Goal: Task Accomplishment & Management: Use online tool/utility

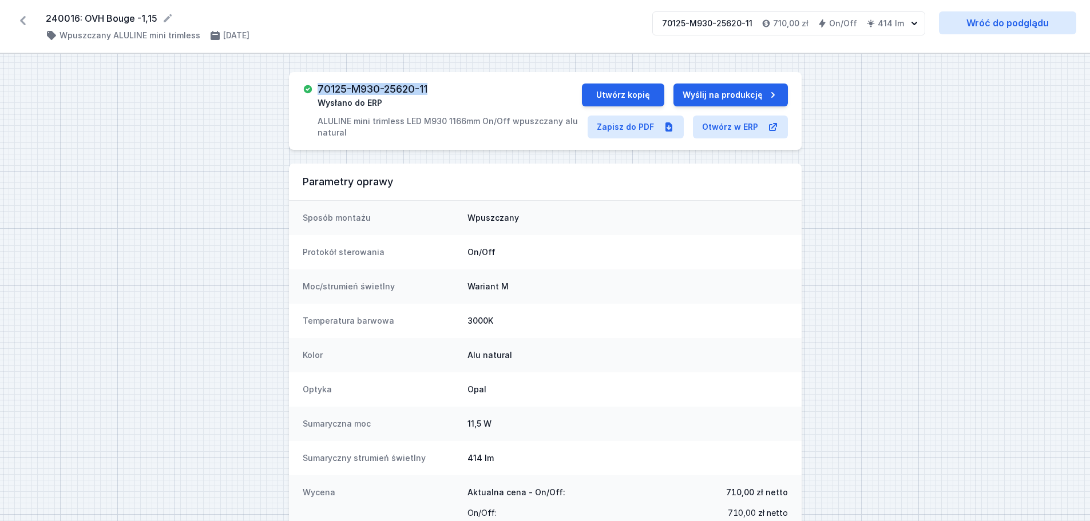
click at [23, 19] on icon at bounding box center [23, 20] width 6 height 9
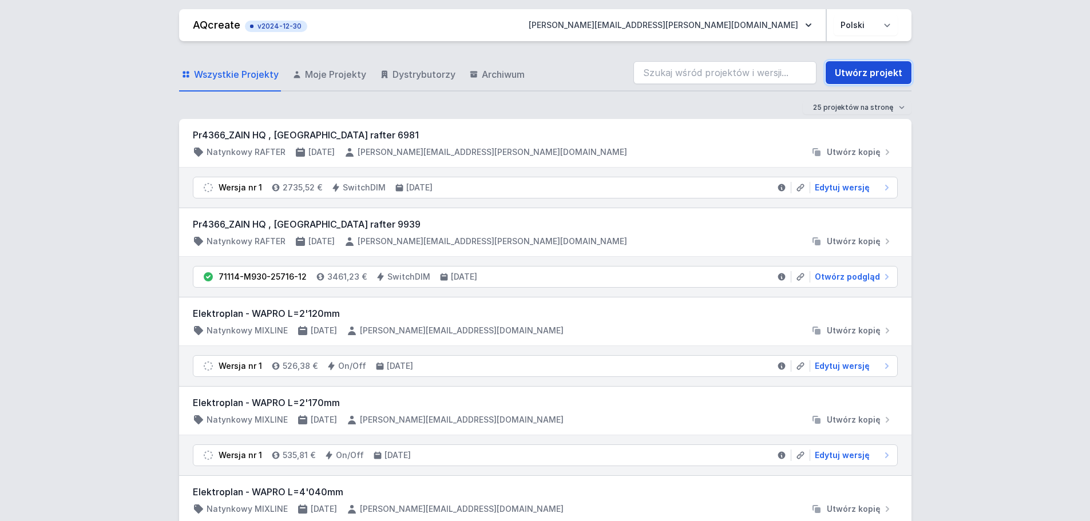
click at [868, 70] on link "Utwórz projekt" at bounding box center [869, 72] width 86 height 23
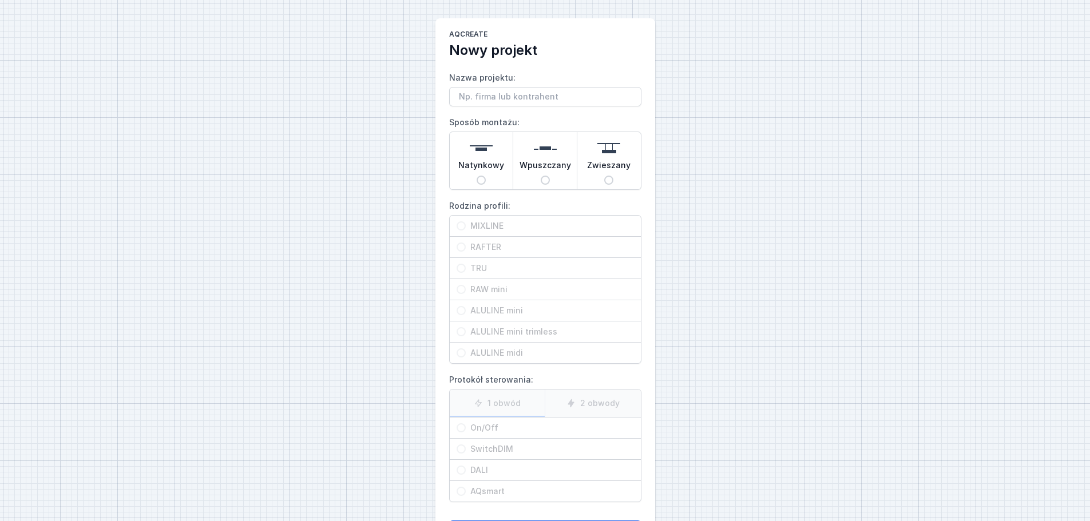
click at [461, 228] on label "MIXLINE" at bounding box center [545, 226] width 191 height 21
click at [476, 93] on input "Nazwa projektu:" at bounding box center [545, 96] width 192 height 19
type input "TIC"
click at [484, 181] on input "Natynkowy" at bounding box center [481, 180] width 9 height 9
radio input "true"
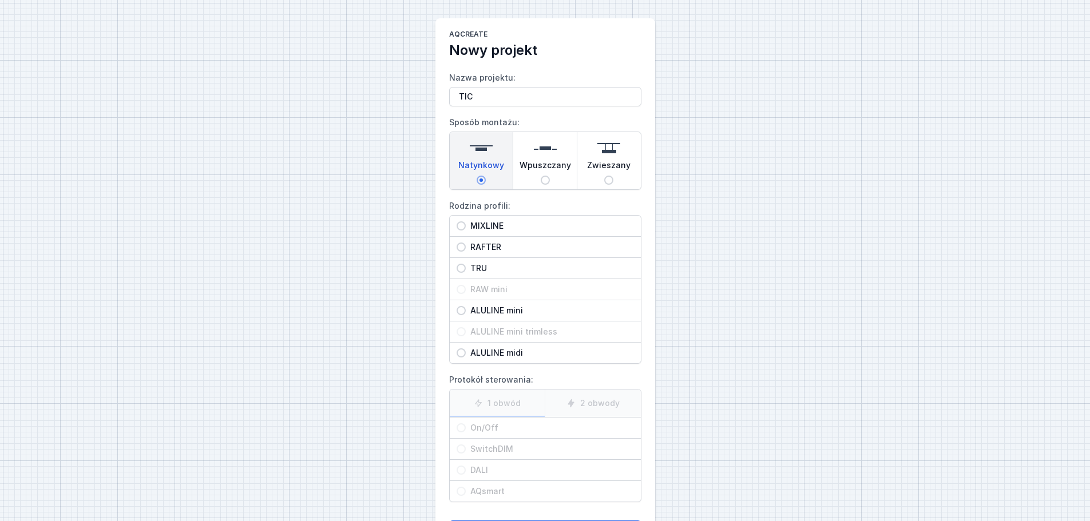
click at [463, 228] on input "MIXLINE" at bounding box center [461, 226] width 9 height 9
radio input "true"
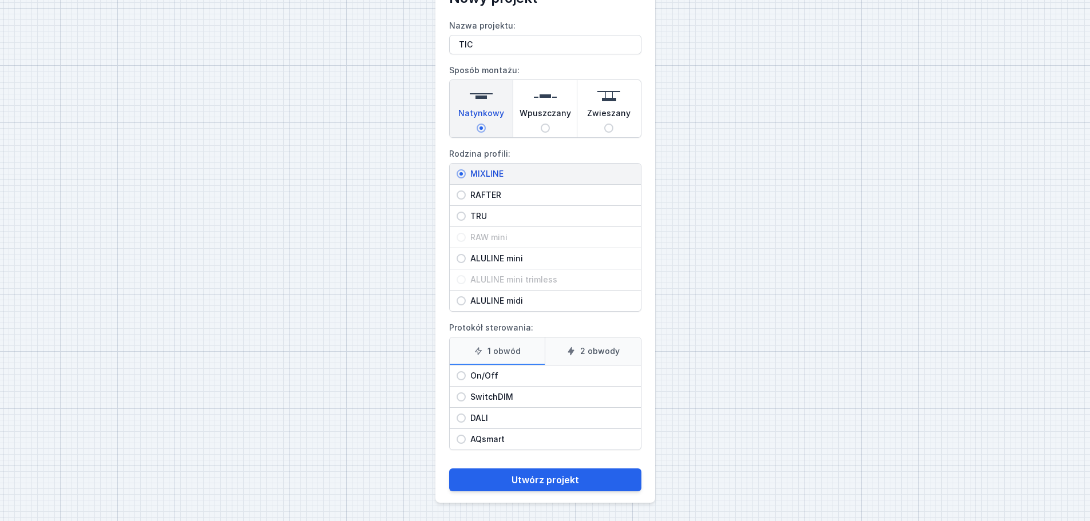
click at [462, 376] on input "On/Off" at bounding box center [461, 376] width 9 height 9
radio input "true"
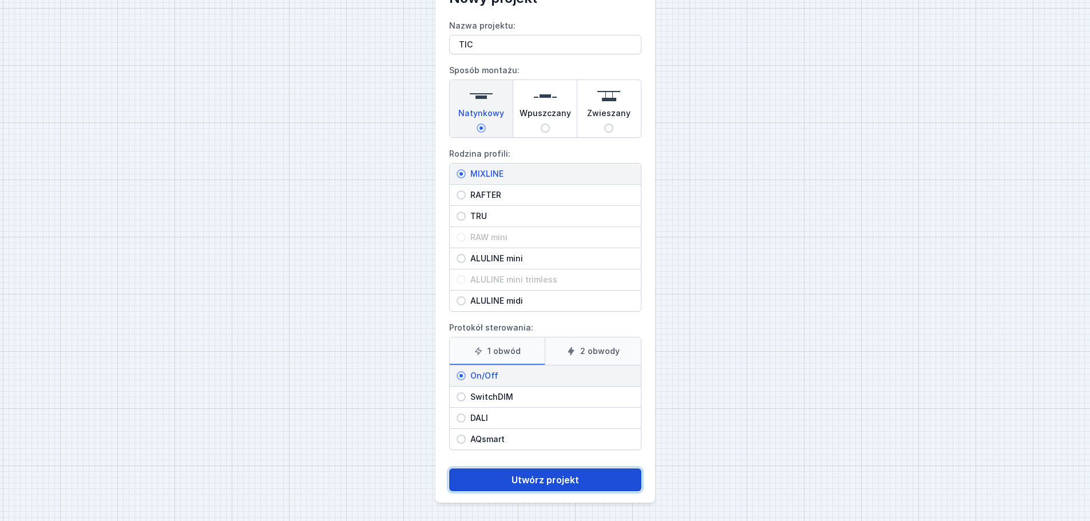
click at [540, 481] on button "Utwórz projekt" at bounding box center [545, 480] width 192 height 23
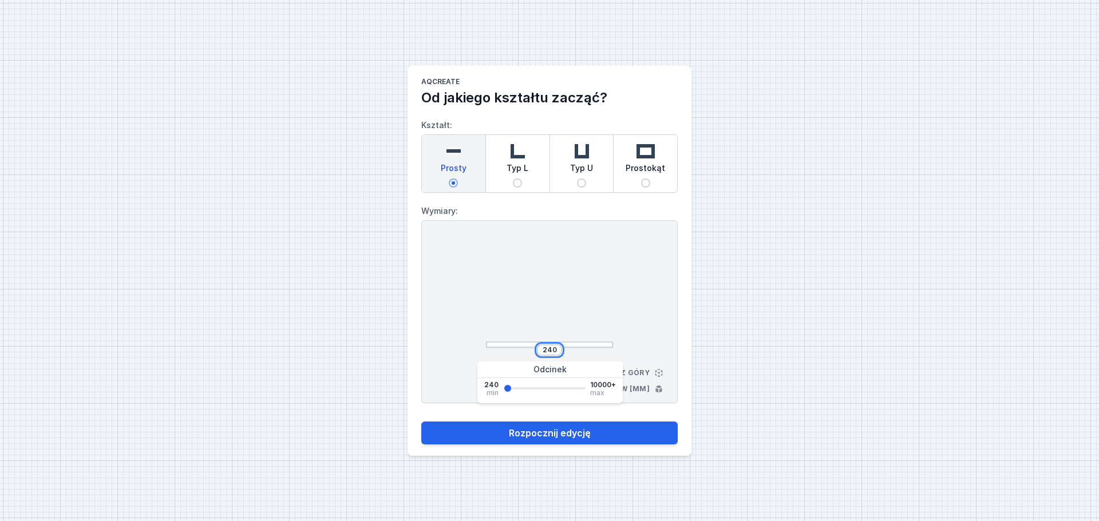
drag, startPoint x: 556, startPoint y: 349, endPoint x: 538, endPoint y: 349, distance: 17.7
click at [538, 349] on div "240" at bounding box center [549, 350] width 25 height 11
type input "500"
click at [529, 435] on button "Rozpocznij edycję" at bounding box center [549, 433] width 256 height 23
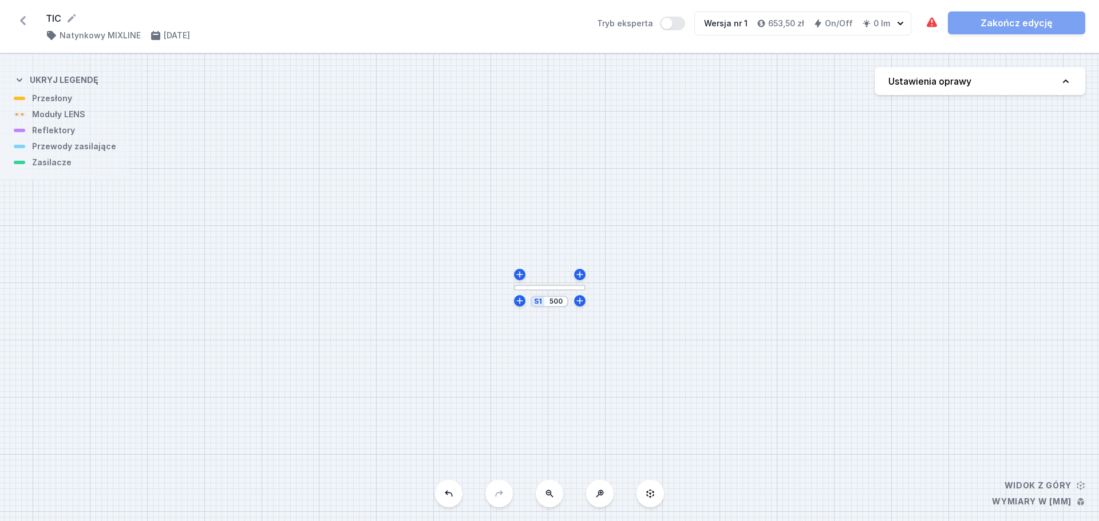
click at [563, 290] on div at bounding box center [550, 288] width 72 height 6
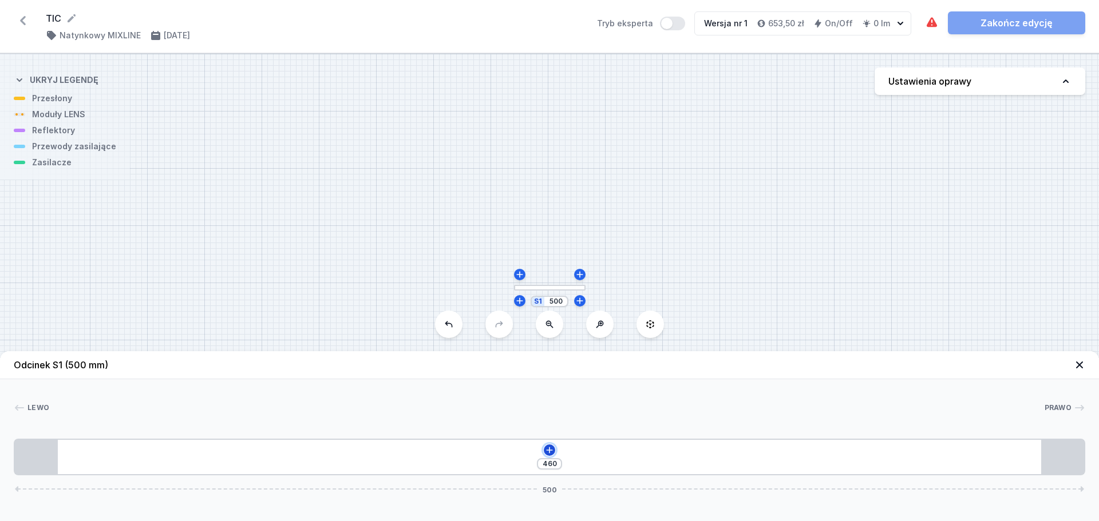
click at [552, 450] on icon at bounding box center [549, 450] width 6 height 6
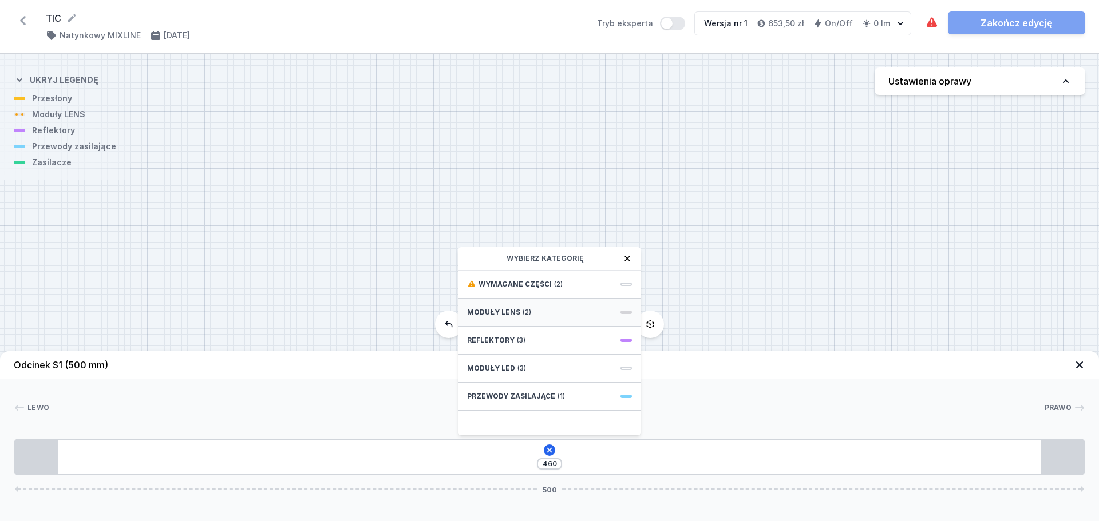
click at [504, 311] on span "Moduły LENS" at bounding box center [493, 312] width 53 height 9
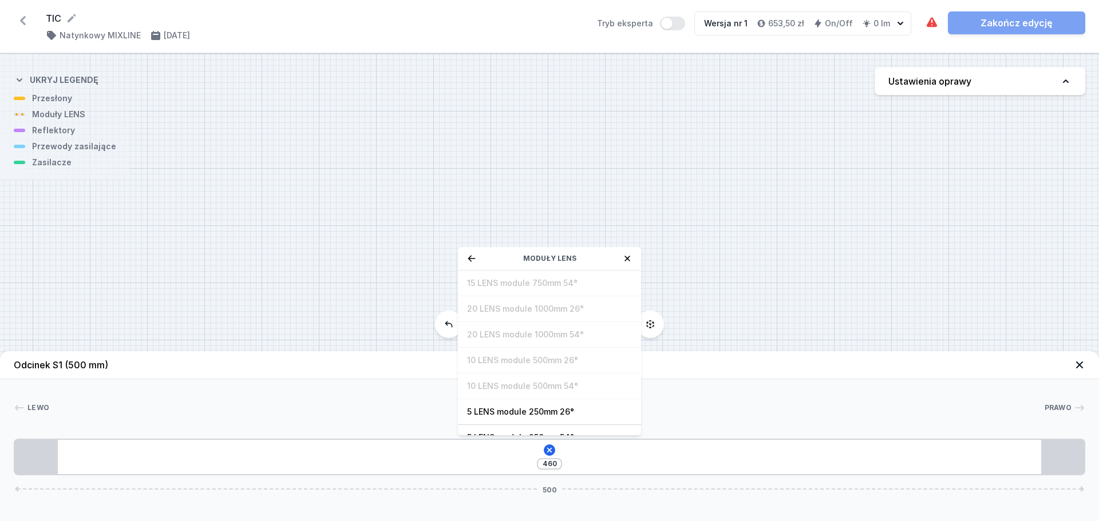
click at [712, 291] on div "S1 500" at bounding box center [549, 288] width 1099 height 468
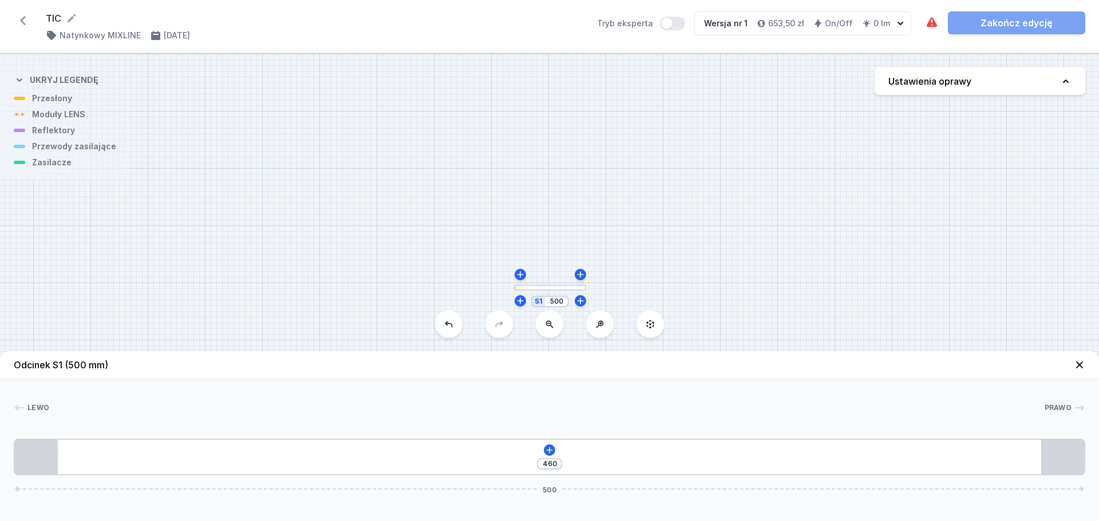
click at [551, 291] on div "S1 500" at bounding box center [549, 288] width 1099 height 468
click at [553, 291] on div "S1 500" at bounding box center [549, 288] width 1099 height 468
click at [551, 450] on icon at bounding box center [549, 450] width 9 height 9
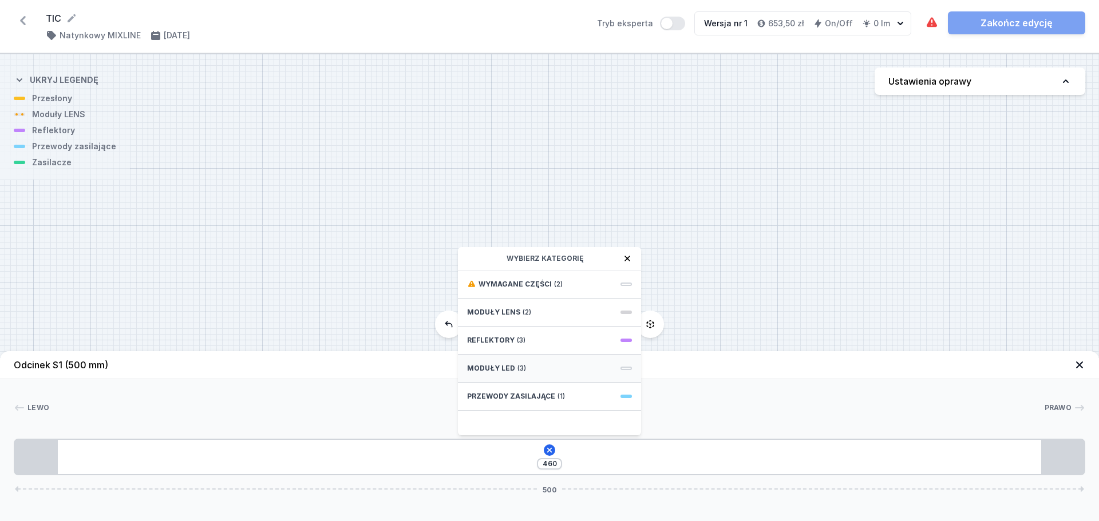
click at [485, 365] on span "Moduły LED" at bounding box center [491, 368] width 48 height 9
click at [825, 213] on div "S1 500" at bounding box center [549, 288] width 1099 height 468
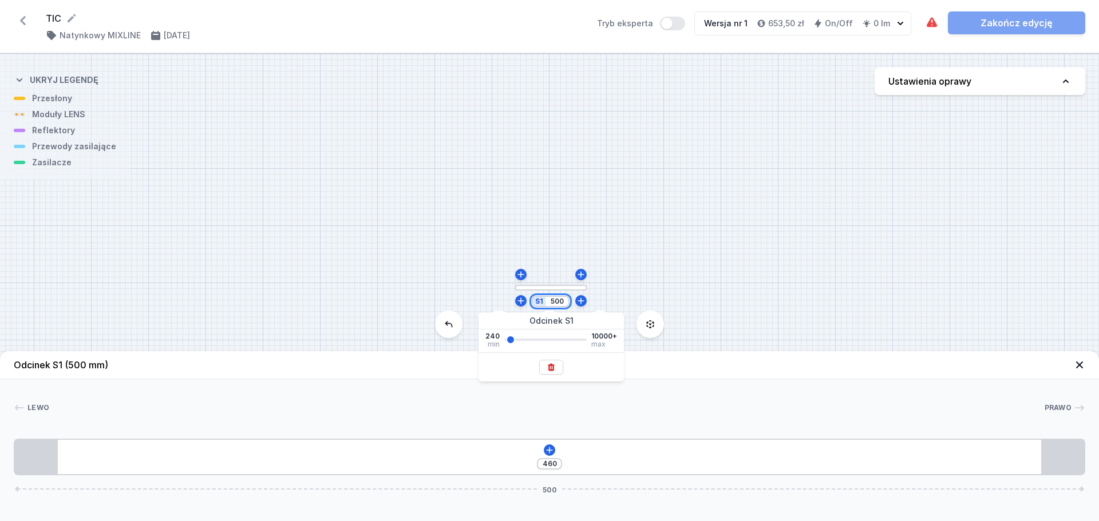
click at [561, 301] on input "500" at bounding box center [557, 301] width 18 height 9
type input "50"
type input "800"
click at [668, 264] on div "S1 800" at bounding box center [549, 288] width 1099 height 468
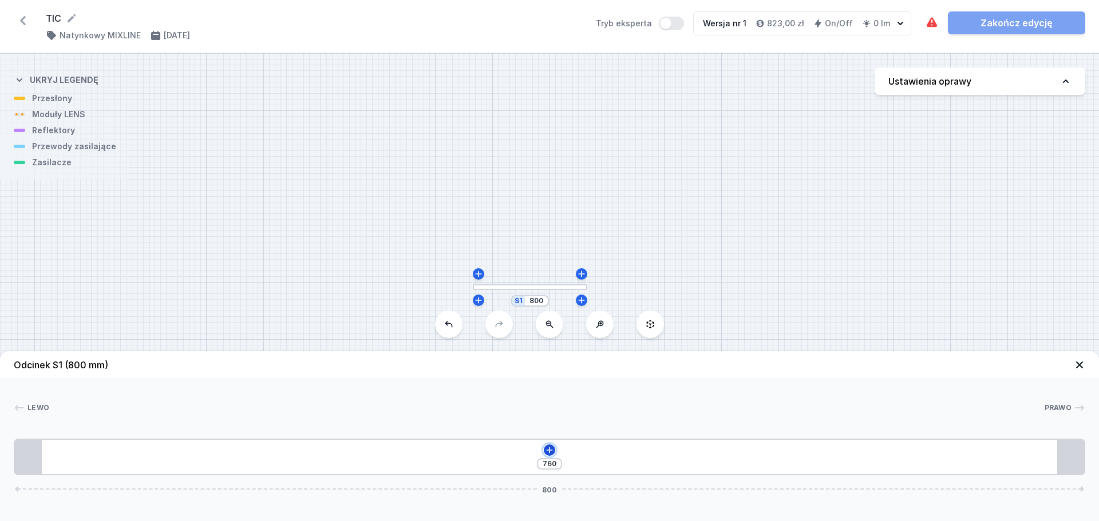
click at [548, 453] on icon at bounding box center [549, 450] width 9 height 9
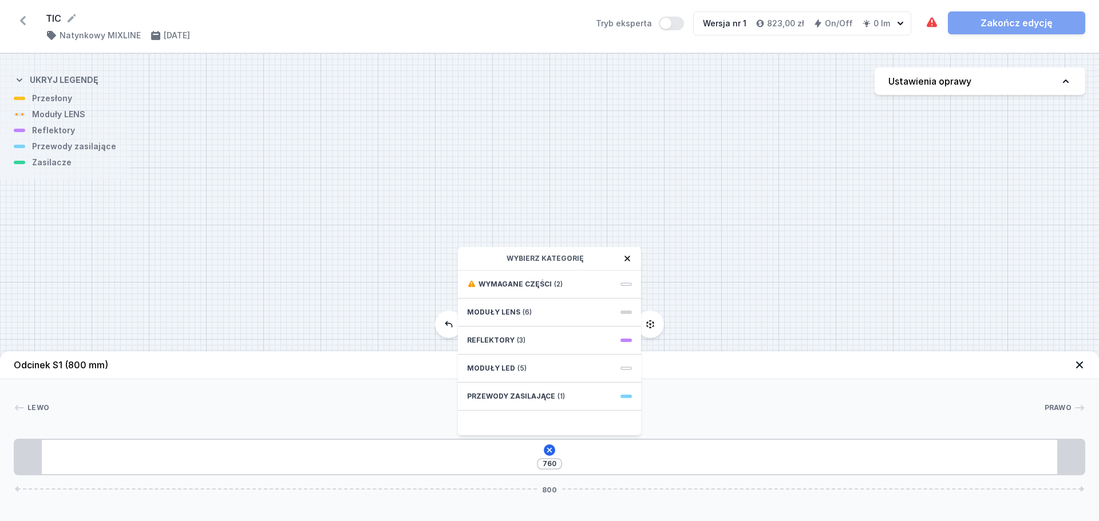
click at [499, 368] on span "Moduły LED" at bounding box center [491, 368] width 48 height 9
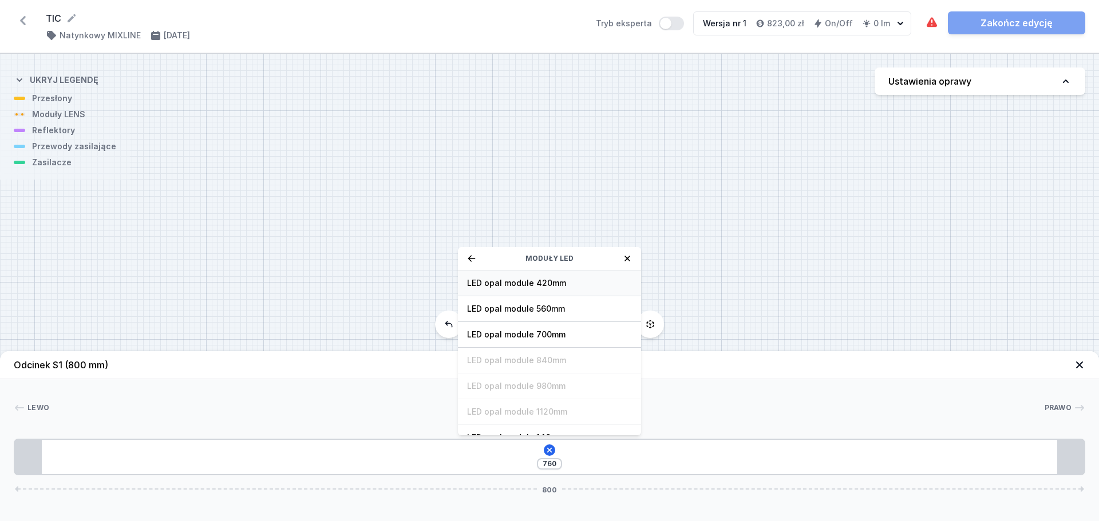
click at [512, 280] on span "LED opal module 420mm" at bounding box center [549, 283] width 165 height 11
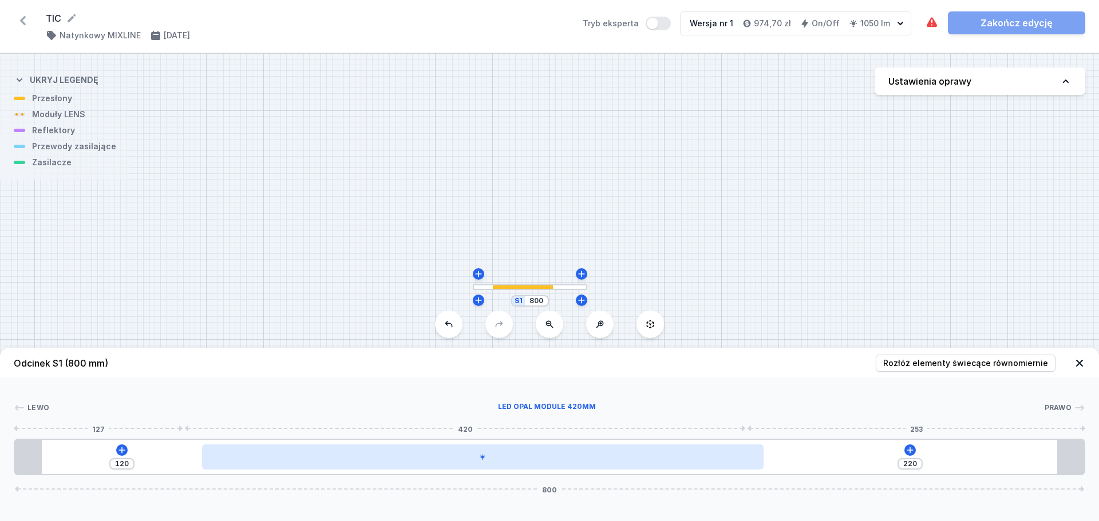
type input "209"
type input "131"
type input "194"
type input "146"
type input "189"
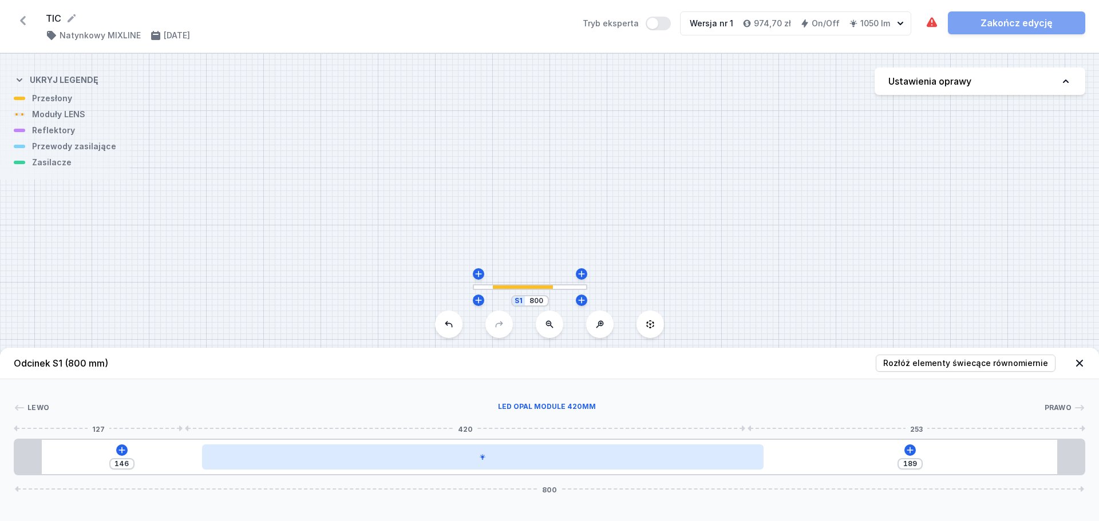
type input "151"
type input "185"
type input "155"
type input "181"
type input "159"
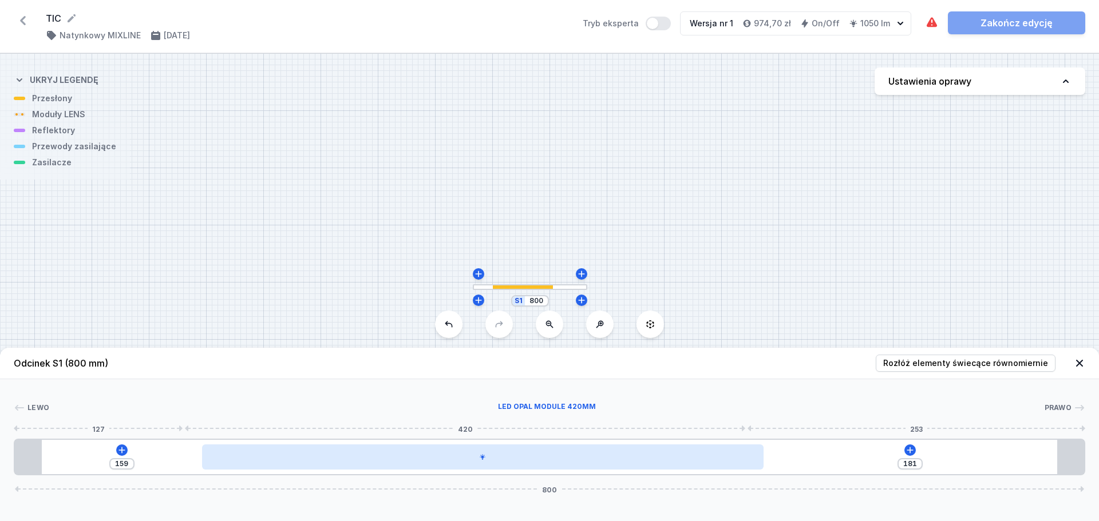
type input "178"
type input "162"
type input "177"
type input "163"
type input "176"
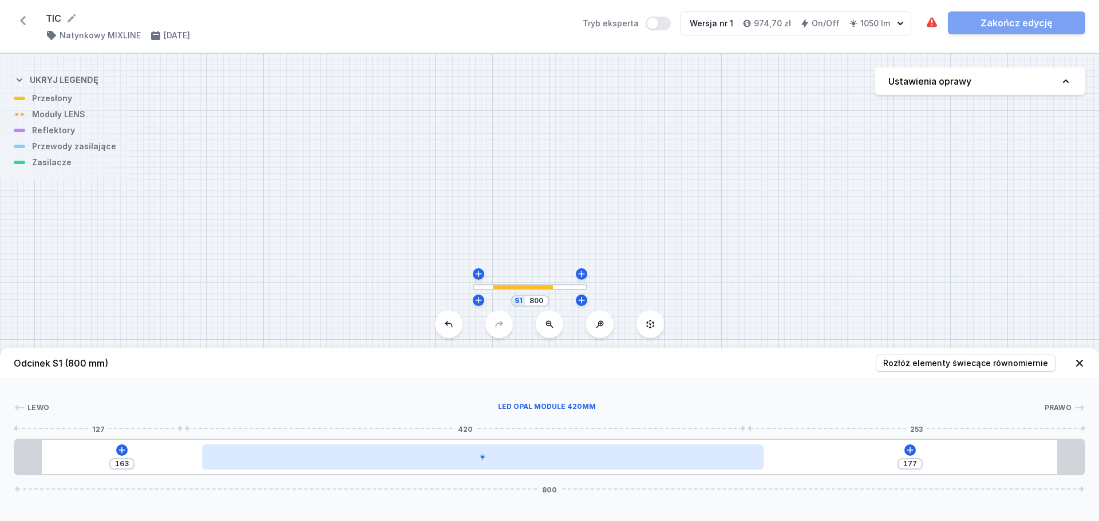
type input "164"
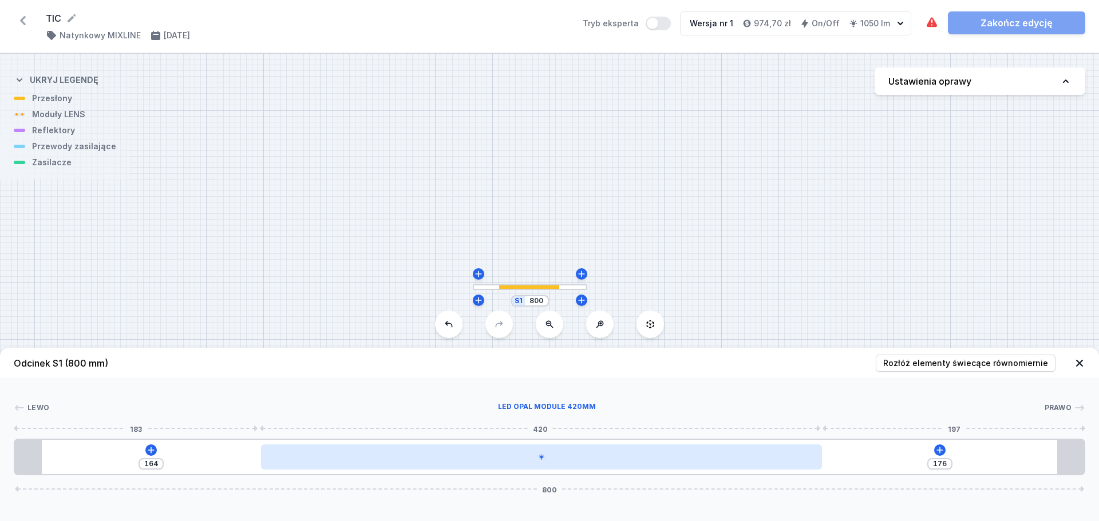
type input "177"
type input "163"
type input "176"
type input "164"
type input "173"
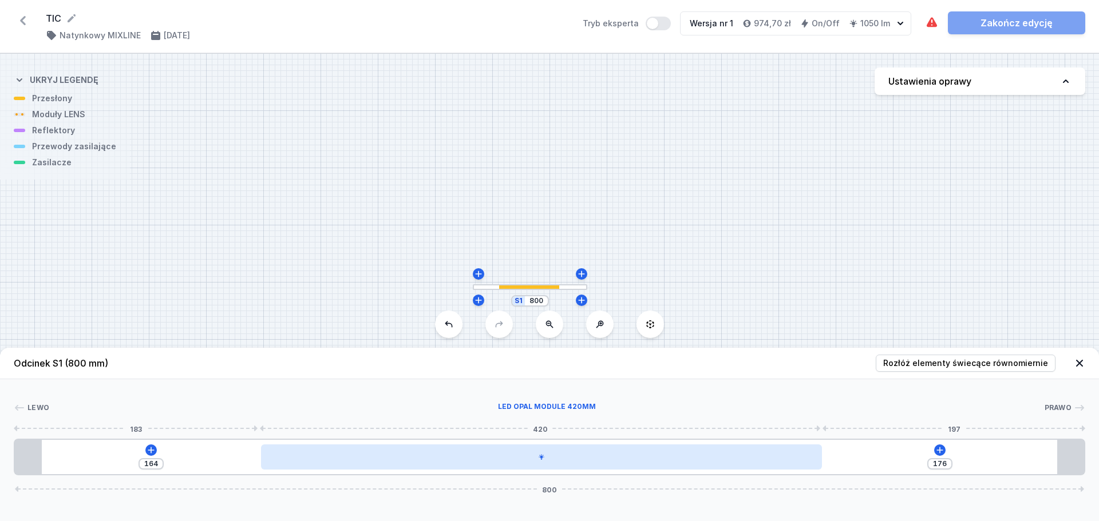
type input "167"
type input "171"
type input "169"
type input "168"
type input "172"
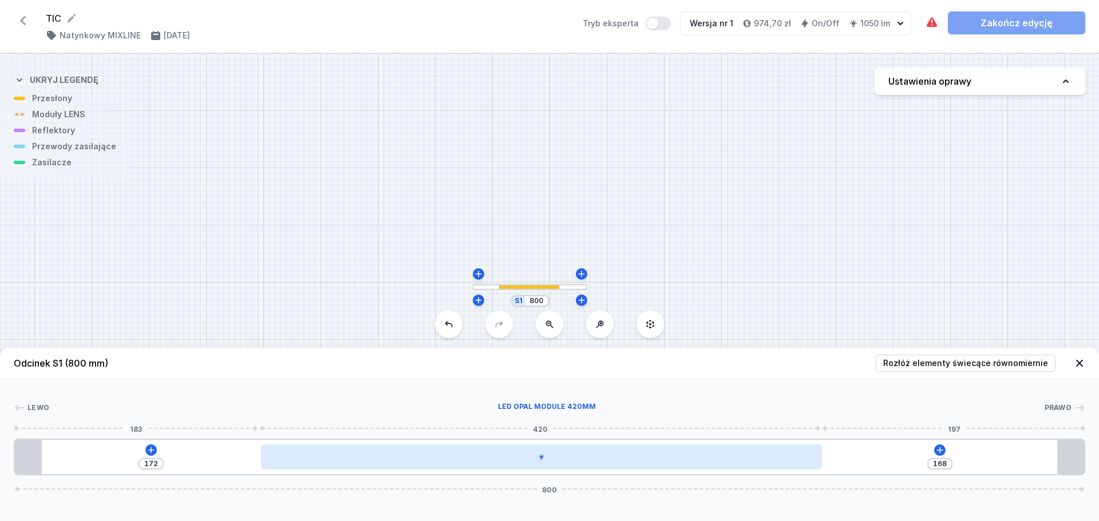
type input "166"
type input "174"
type input "164"
type input "176"
type input "165"
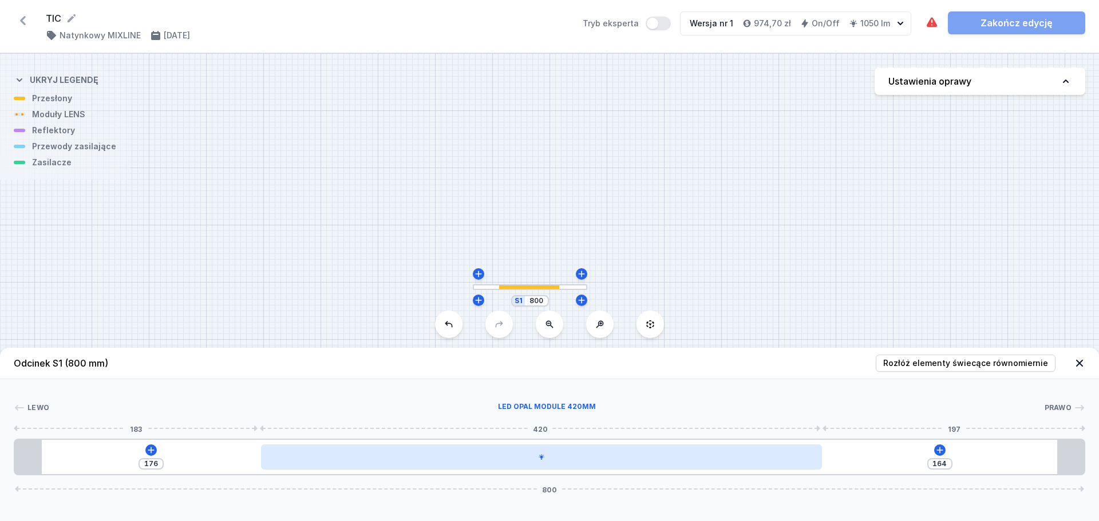
type input "175"
type input "166"
type input "174"
type input "167"
type input "173"
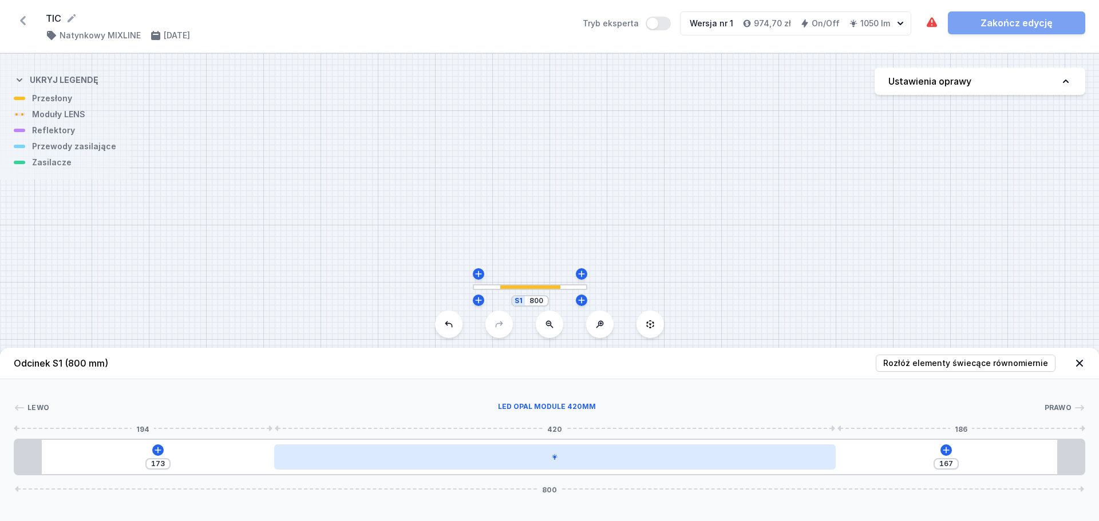
type input "168"
type input "172"
drag, startPoint x: 381, startPoint y: 459, endPoint x: 596, endPoint y: 461, distance: 215.2
click at [596, 461] on div at bounding box center [552, 457] width 562 height 25
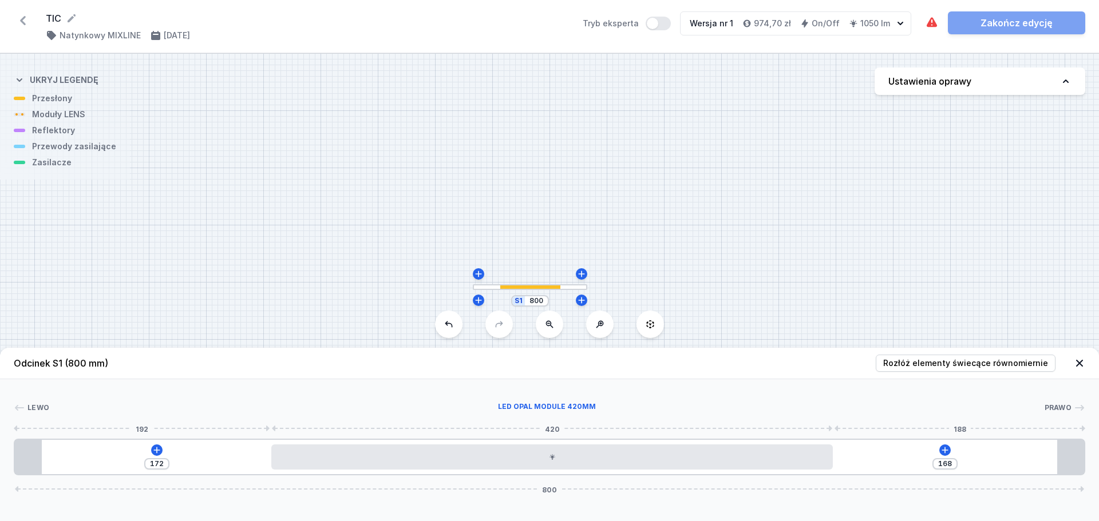
type input "160"
type input "180"
type input "164"
type input "176"
type input "173"
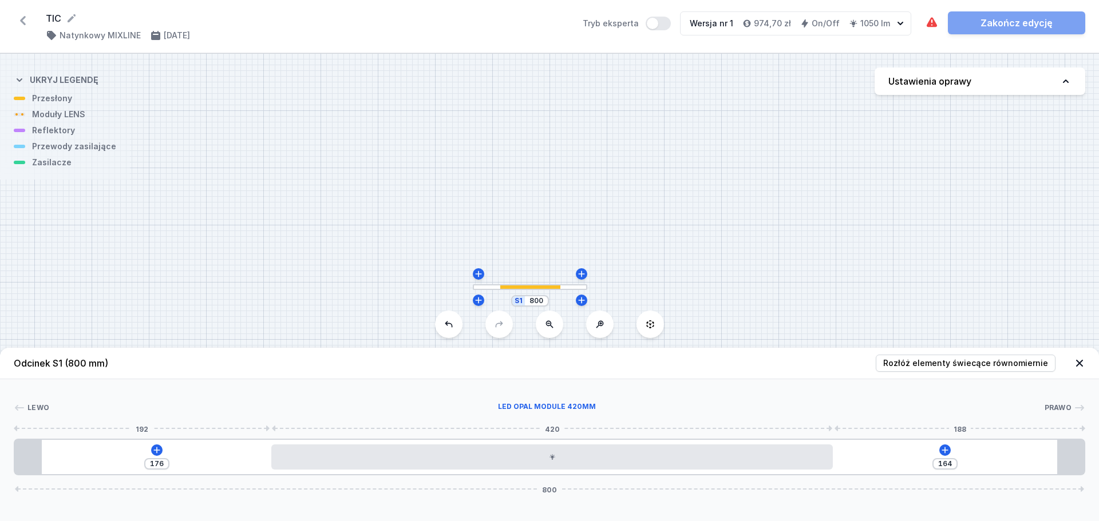
type input "167"
type input "185"
type input "155"
type input "195"
type input "145"
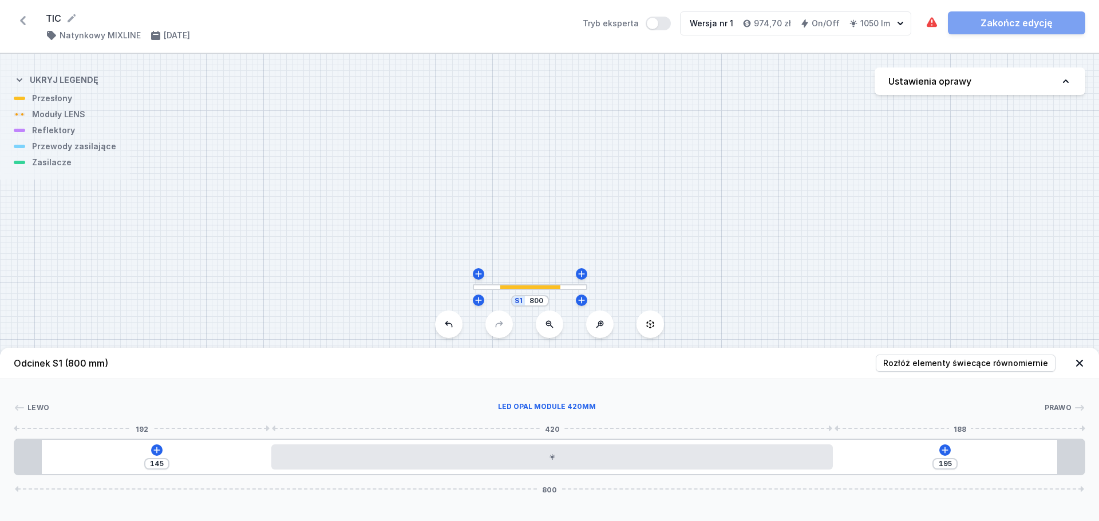
type input "200"
type input "140"
type input "206"
type input "134"
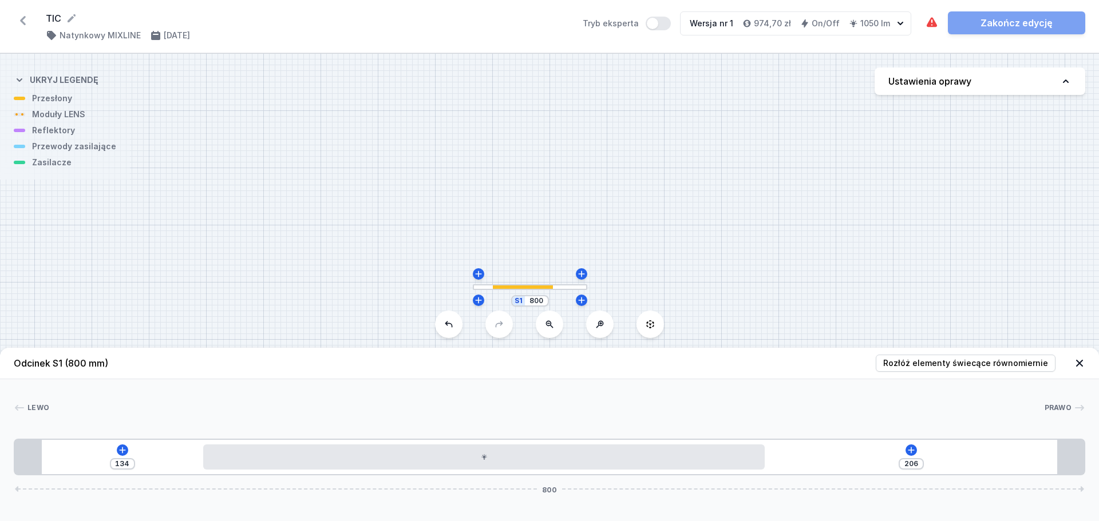
type input "219"
type input "121"
type input "227"
type input "113"
type input "235"
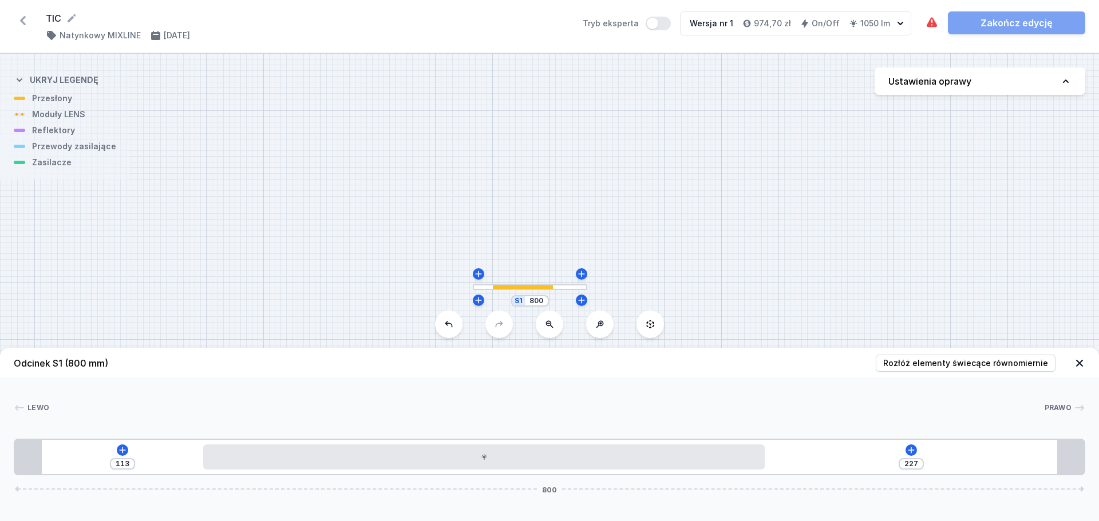
type input "105"
type input "244"
type input "96"
type input "253"
type input "87"
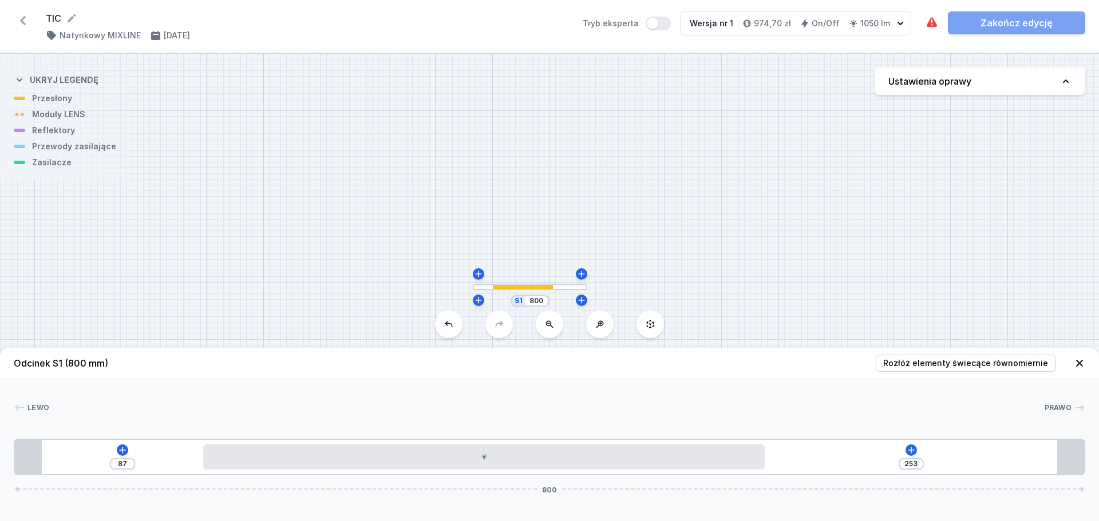
type input "259"
type input "81"
type input "263"
type input "77"
type input "266"
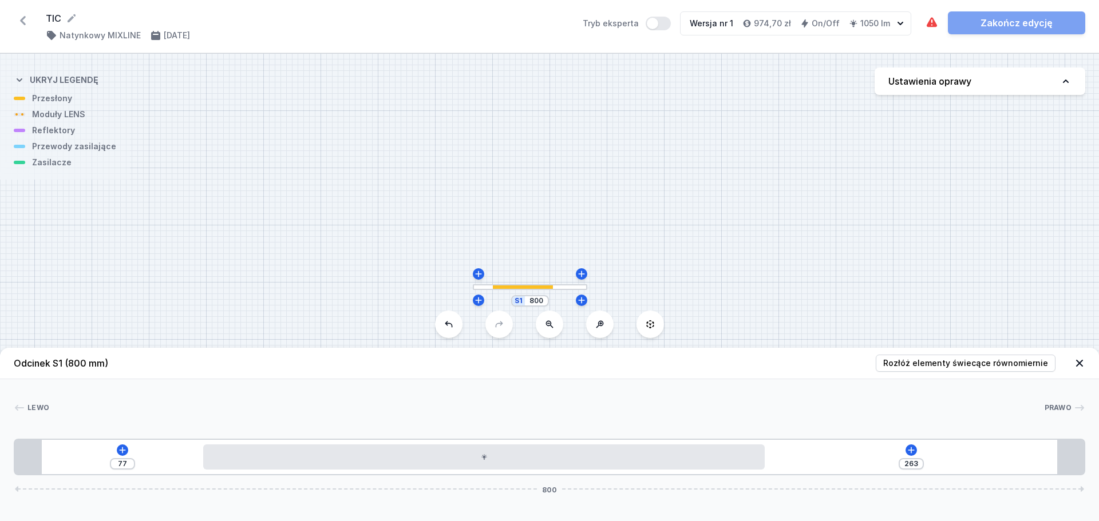
type input "74"
type input "269"
type input "71"
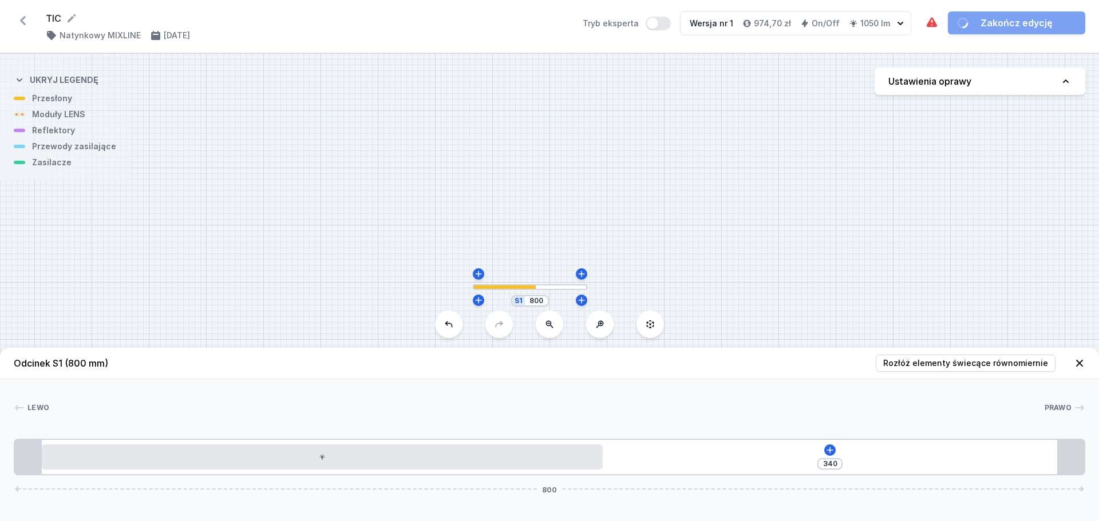
drag, startPoint x: 458, startPoint y: 473, endPoint x: 307, endPoint y: 475, distance: 150.6
click at [307, 475] on div "340 800" at bounding box center [550, 457] width 1072 height 37
click at [831, 452] on icon at bounding box center [830, 450] width 6 height 6
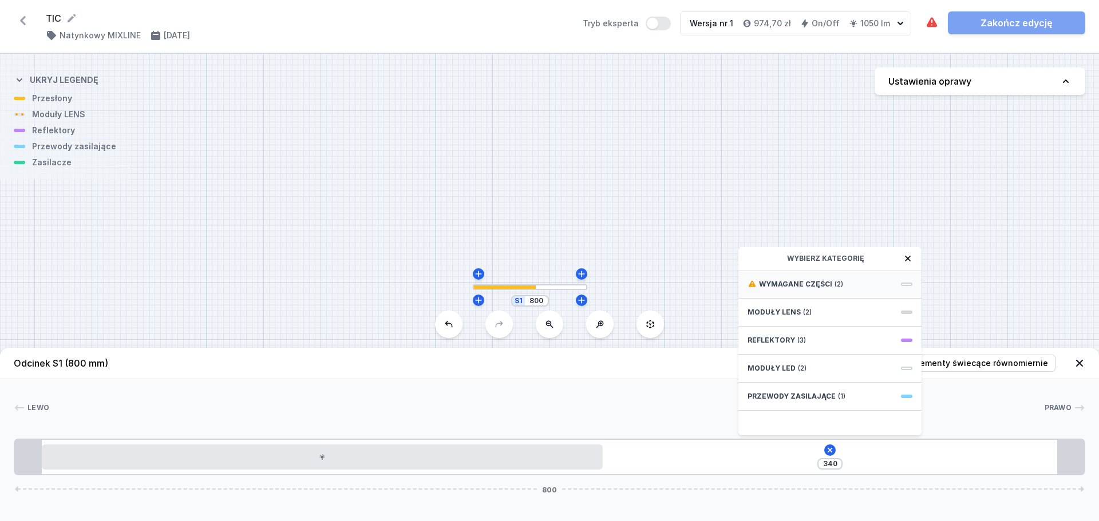
click at [780, 281] on span "Wymagane części" at bounding box center [795, 284] width 73 height 9
click at [822, 282] on span "Hole for power supply cable" at bounding box center [830, 283] width 165 height 11
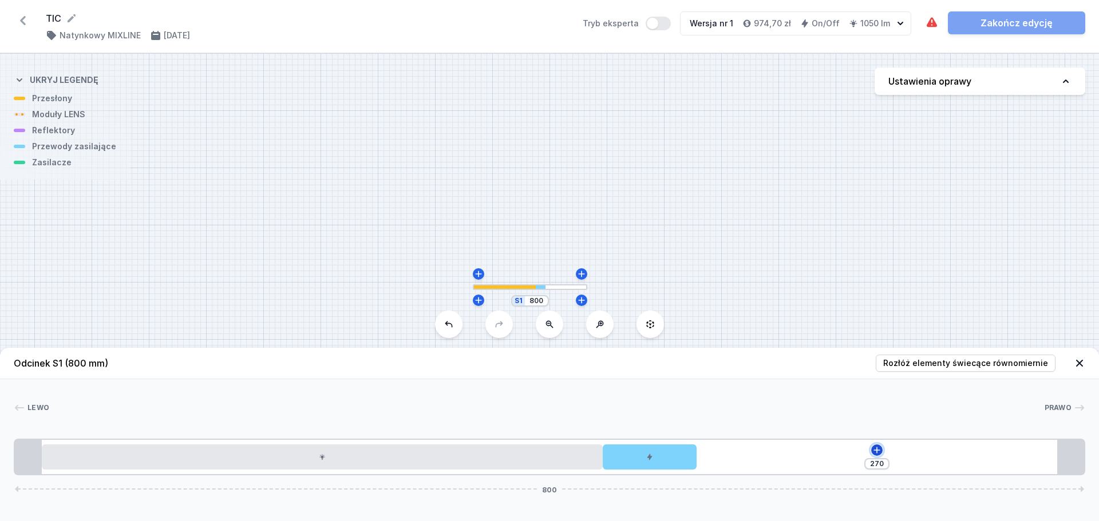
click at [876, 450] on icon at bounding box center [876, 450] width 9 height 9
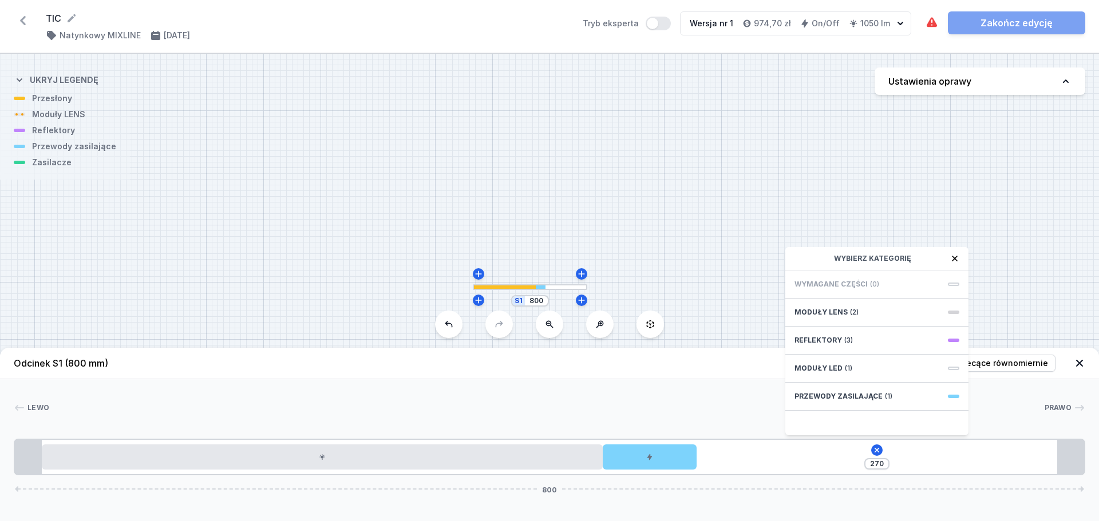
click at [827, 286] on span "Wymagane części" at bounding box center [831, 284] width 73 height 9
click at [651, 458] on icon at bounding box center [649, 457] width 7 height 7
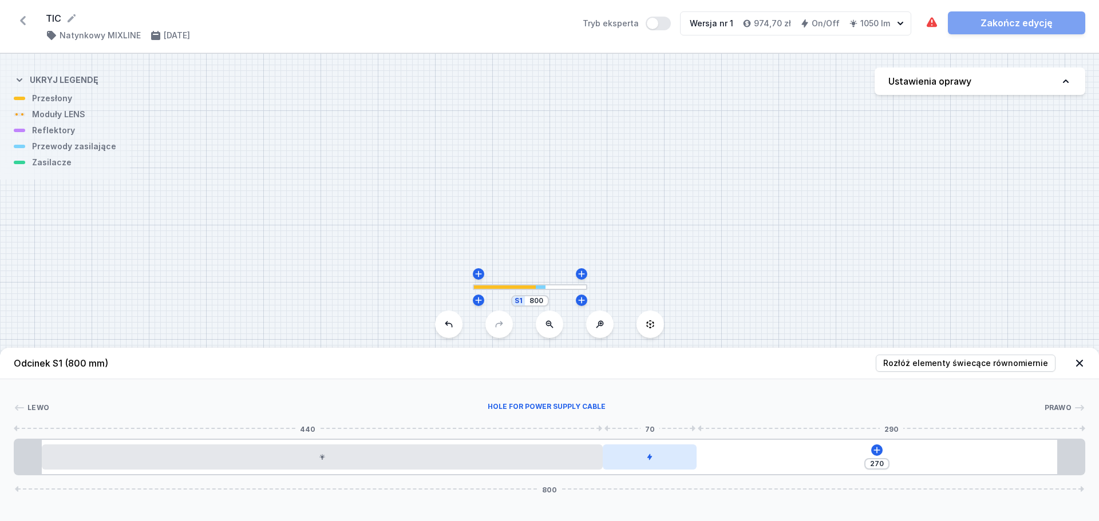
click at [651, 458] on icon at bounding box center [649, 457] width 7 height 7
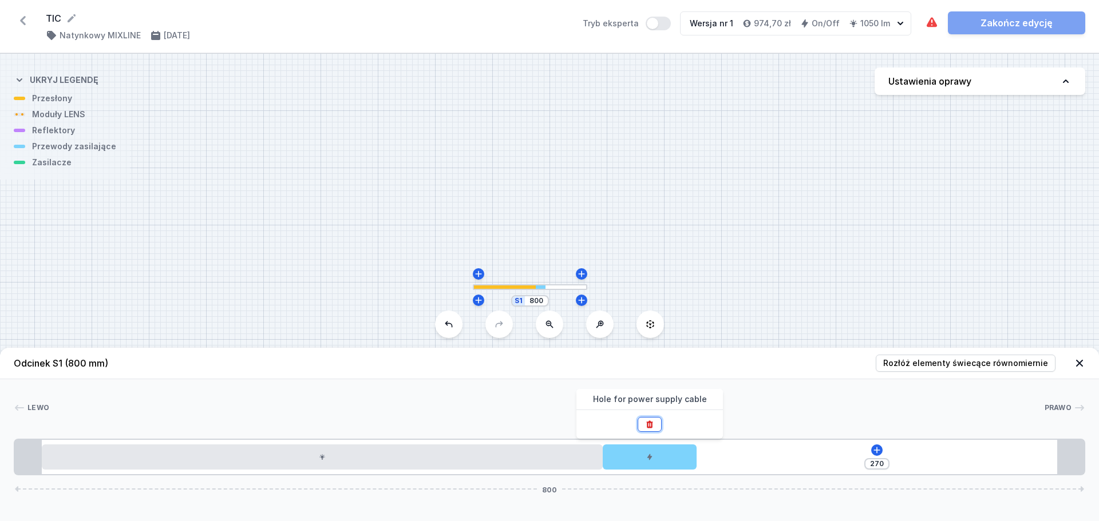
click at [653, 420] on icon at bounding box center [649, 424] width 9 height 9
click at [827, 450] on icon at bounding box center [829, 450] width 9 height 9
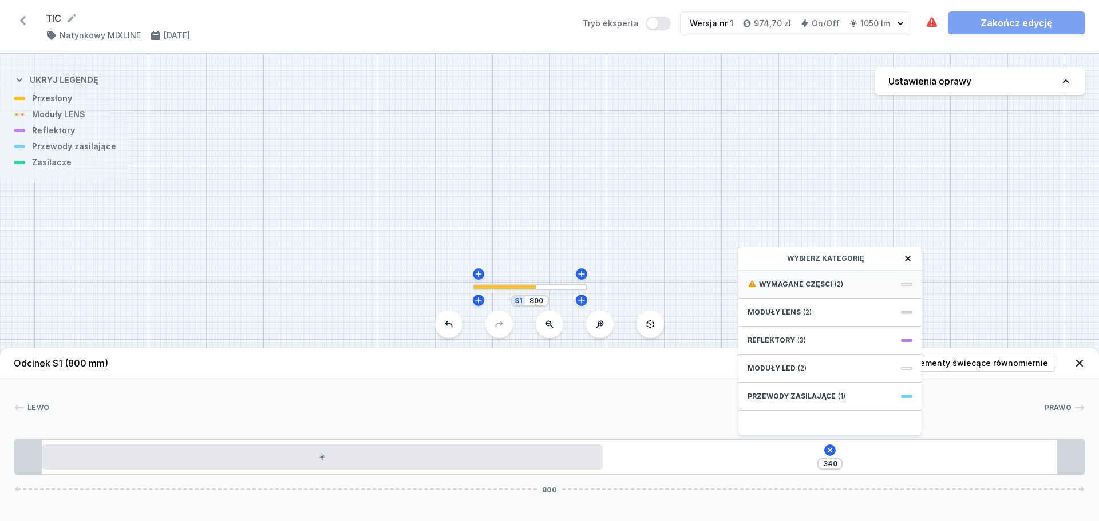
click at [801, 285] on span "Wymagane części" at bounding box center [795, 284] width 73 height 9
click at [796, 309] on span "ON/OFF Driver - up to 16W" at bounding box center [830, 308] width 165 height 11
type input "40"
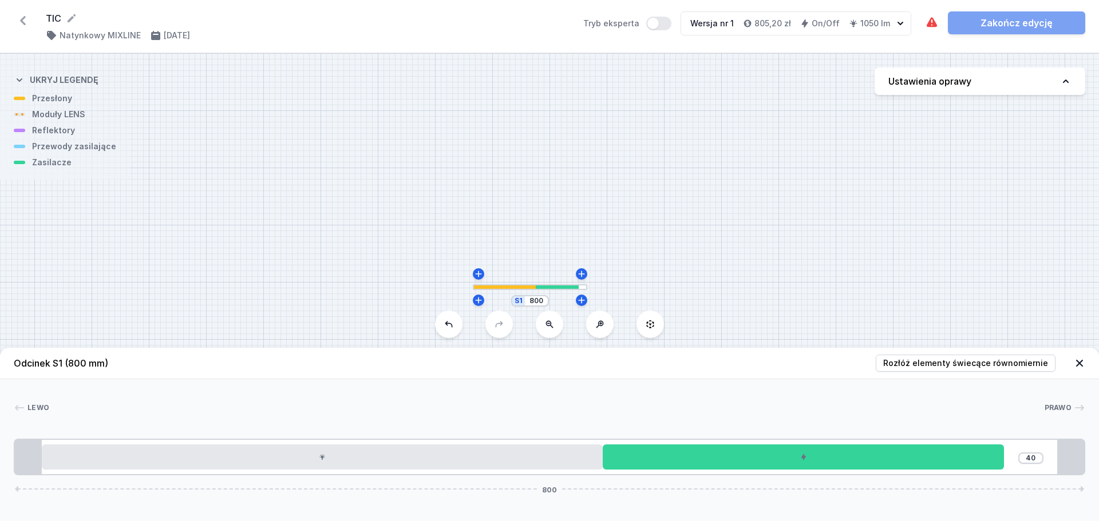
click at [1024, 18] on div "Wymagane części nie zostały dodane. Zakończ edycję" at bounding box center [1005, 22] width 160 height 23
click at [537, 301] on input "800" at bounding box center [536, 301] width 18 height 9
type input "80"
type input "9500"
type input "940"
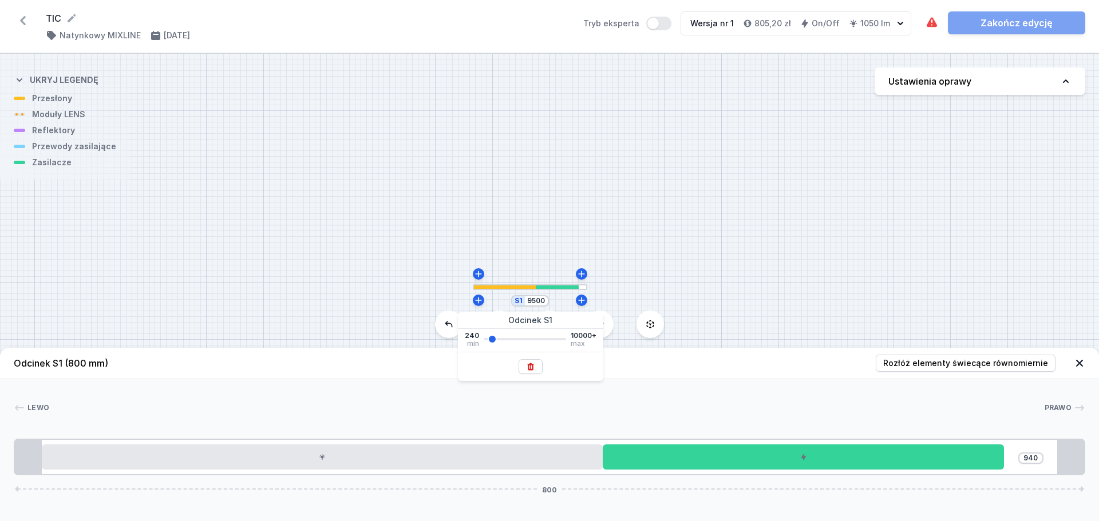
click at [770, 236] on div "S1 9500" at bounding box center [549, 288] width 1099 height 468
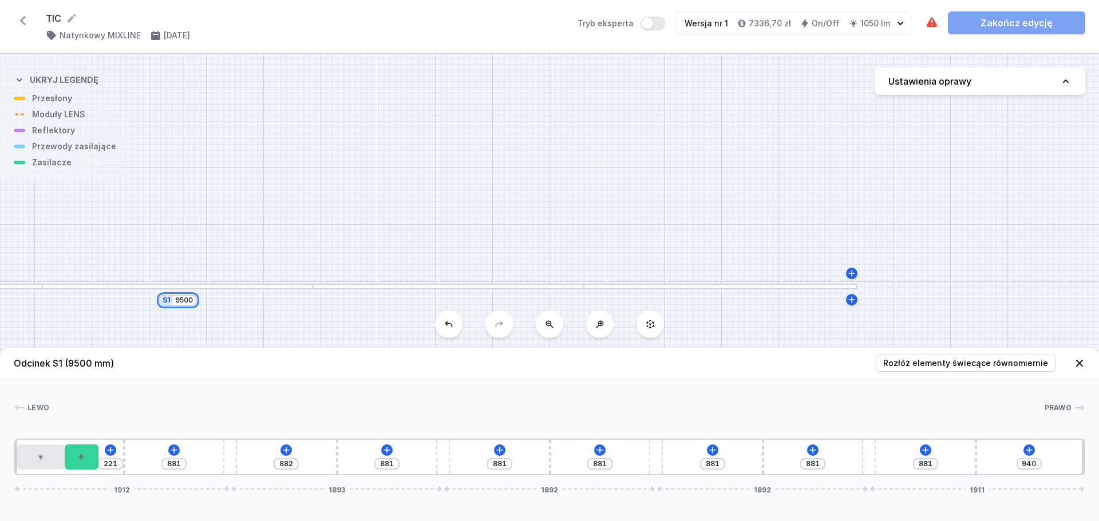
click at [184, 303] on input "9500" at bounding box center [184, 300] width 18 height 9
click at [188, 301] on input "9500" at bounding box center [184, 300] width 18 height 9
type input "950"
click at [335, 318] on div "S1 950" at bounding box center [549, 288] width 1099 height 468
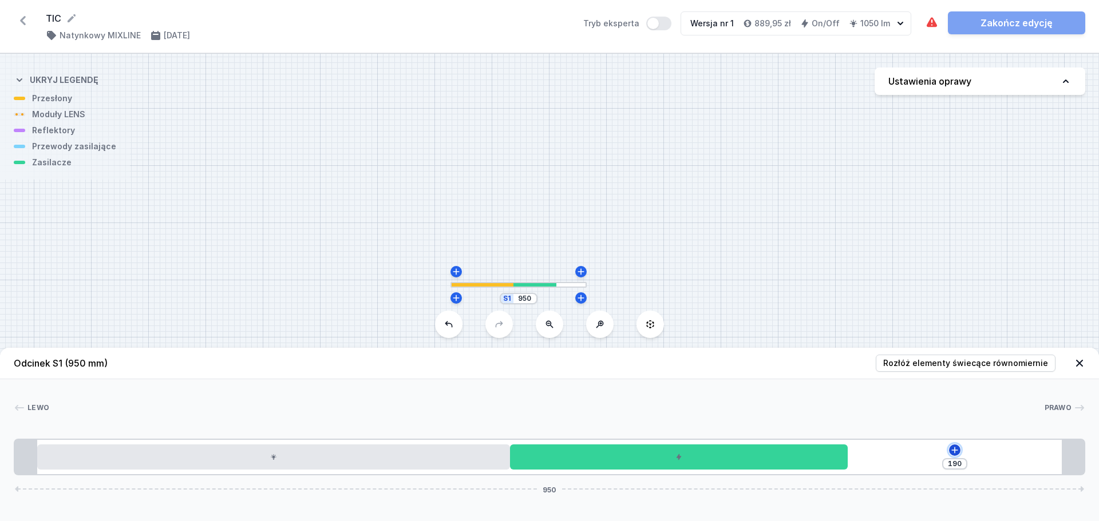
click at [957, 448] on icon at bounding box center [954, 450] width 9 height 9
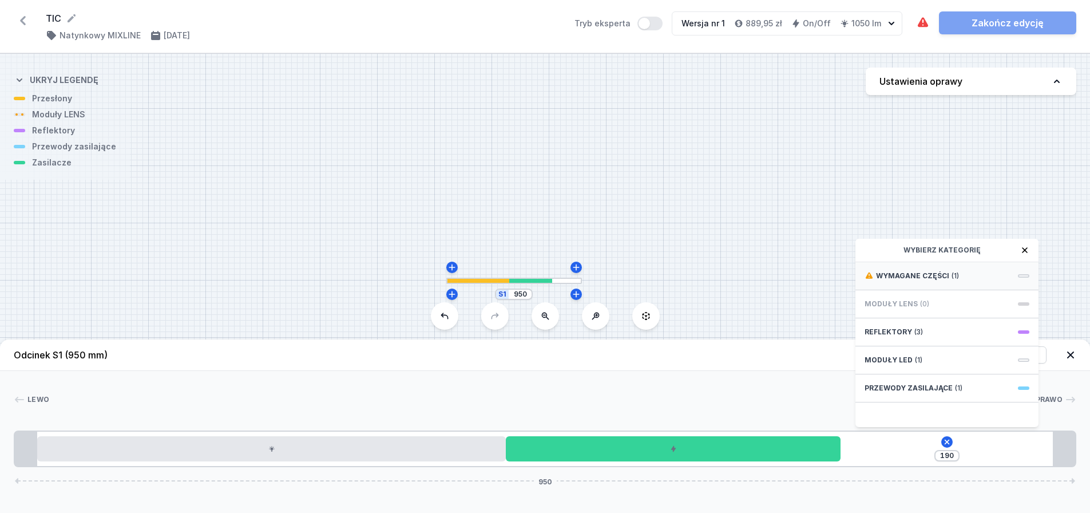
click at [923, 280] on span "Wymagane części" at bounding box center [912, 275] width 73 height 9
drag, startPoint x: 910, startPoint y: 279, endPoint x: 922, endPoint y: 292, distance: 18.2
click at [910, 278] on span "Hole for power supply cable" at bounding box center [947, 274] width 165 height 11
type input "120"
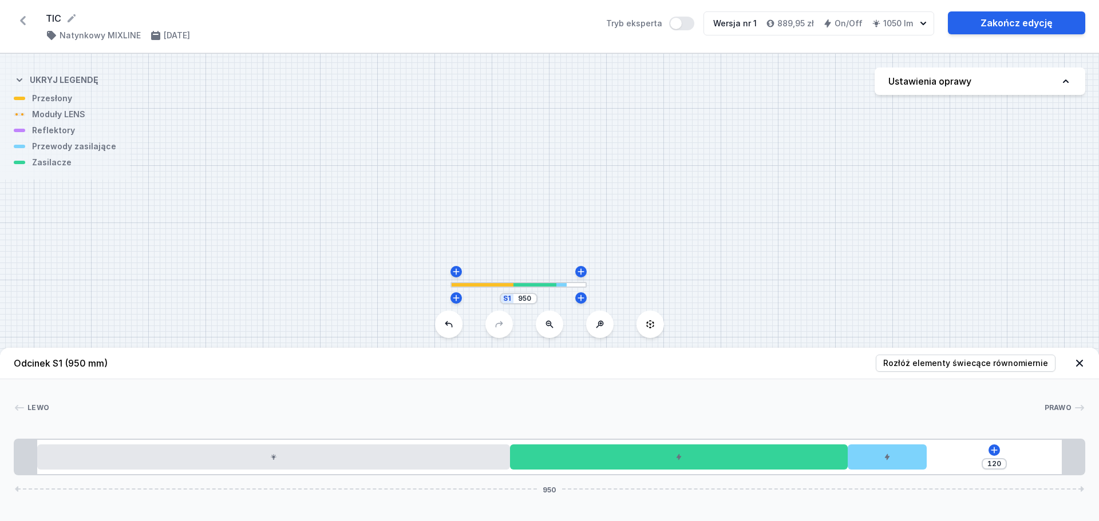
click at [515, 401] on div "Lewo Prawo 1 2 3 4 1 120 950 20 420 300 70 140 20 910 20 950" at bounding box center [549, 428] width 1099 height 96
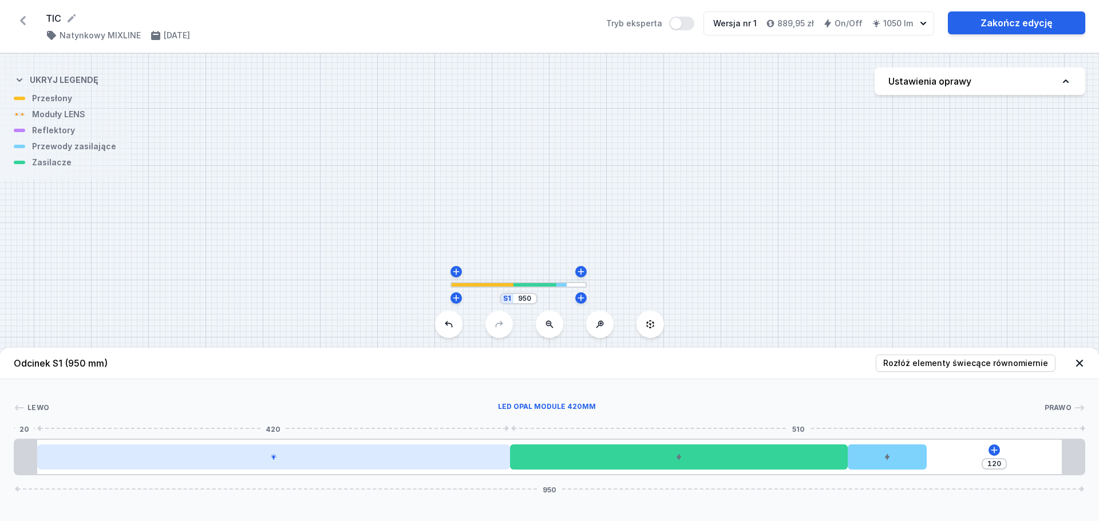
click at [362, 463] on div at bounding box center [273, 457] width 473 height 25
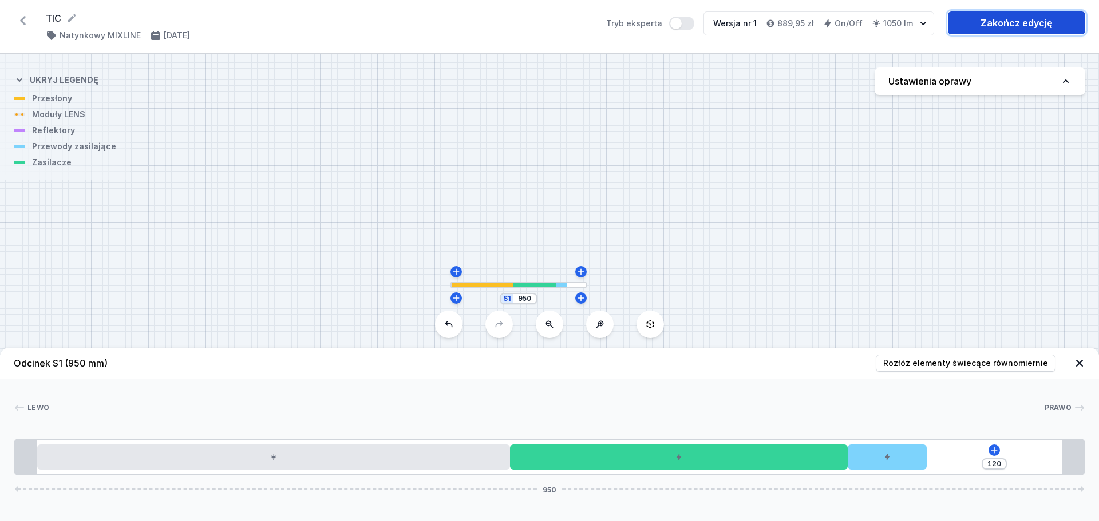
click at [999, 17] on link "Zakończ edycję" at bounding box center [1016, 22] width 137 height 23
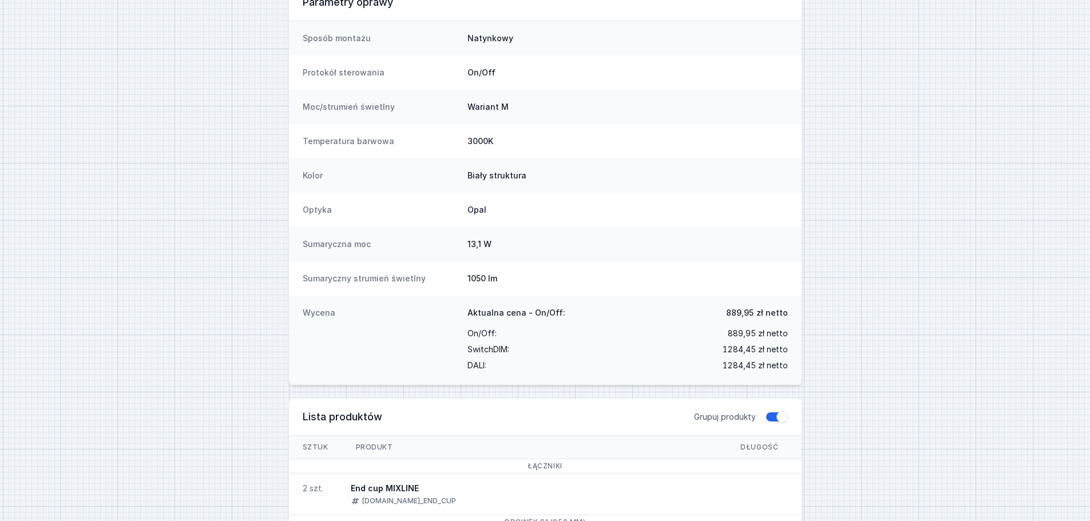
scroll to position [57, 0]
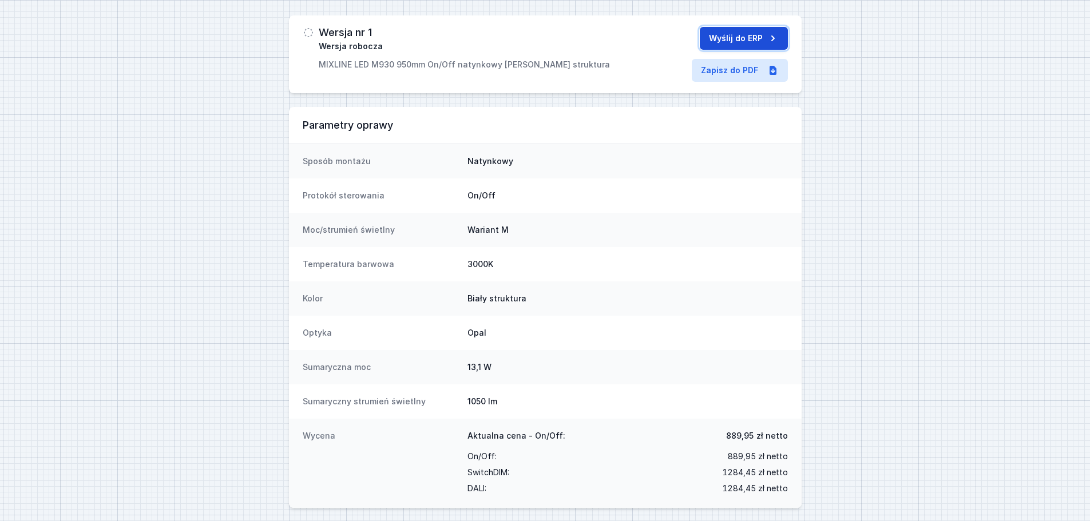
click at [724, 39] on button "Wyślij do ERP" at bounding box center [744, 38] width 88 height 23
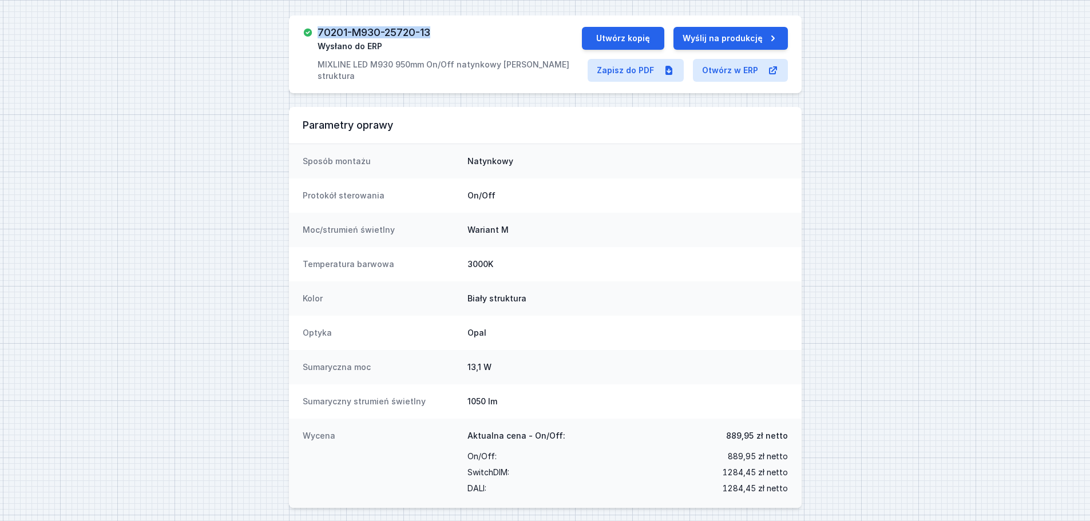
drag, startPoint x: 438, startPoint y: 33, endPoint x: 317, endPoint y: 32, distance: 121.9
click at [317, 32] on div "70201-M930-25720-13 Wysłano do ERP MIXLINE LED M930 950mm On/Off natynkowy [PER…" at bounding box center [442, 54] width 279 height 55
copy h3 "70201-M930-25720-13"
